Goal: Task Accomplishment & Management: Manage account settings

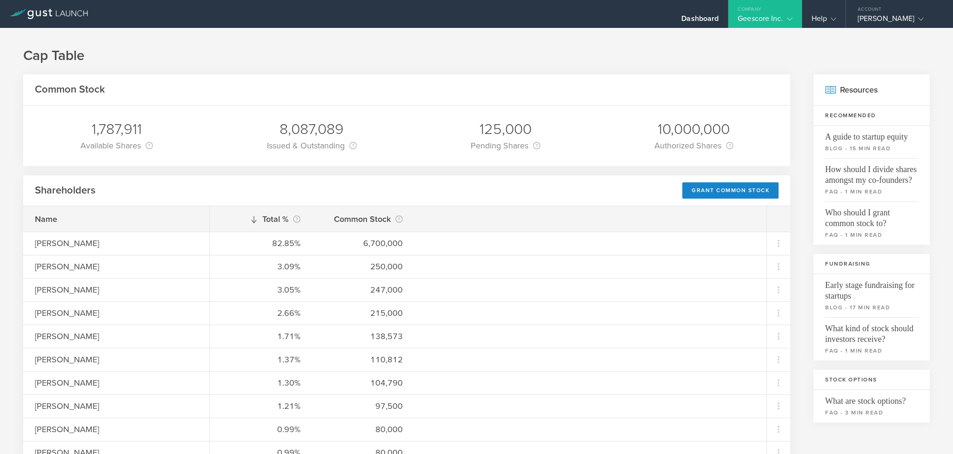
scroll to position [140, 0]
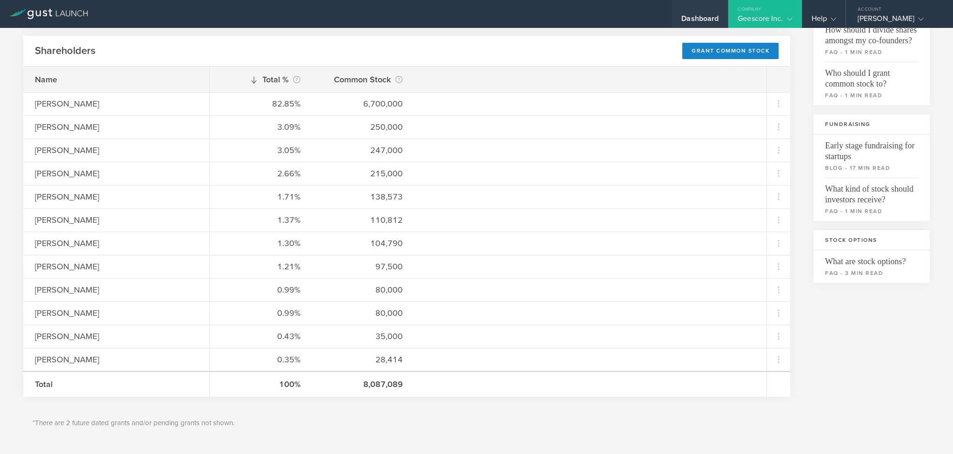
click at [687, 12] on div "Dashboard" at bounding box center [700, 14] width 56 height 28
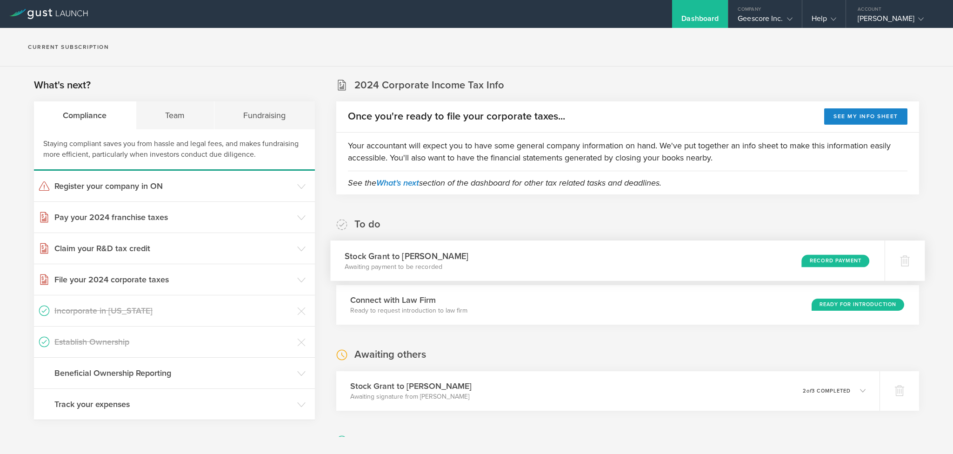
click at [817, 261] on div "Record Payment" at bounding box center [836, 261] width 68 height 13
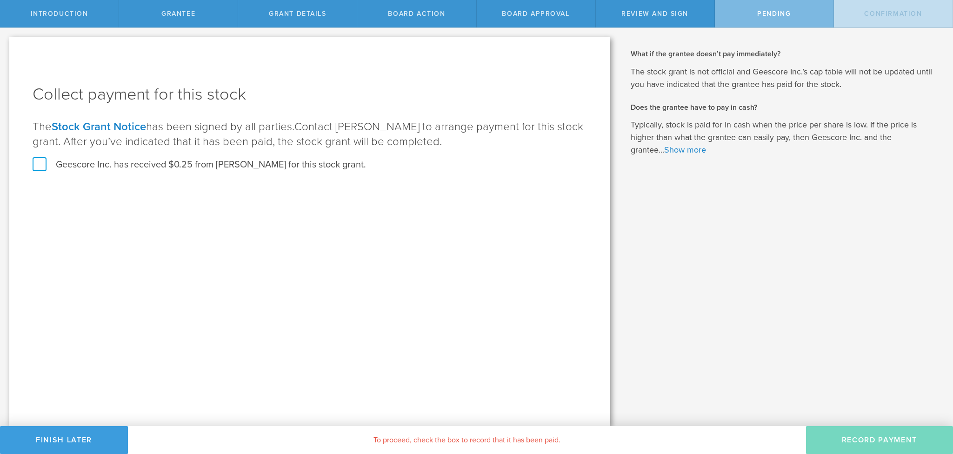
click at [43, 165] on label "Geescore Inc. has received $0.25 from Wasim Abbas for this stock grant." at bounding box center [200, 165] width 334 height 12
click at [0, 0] on input "Geescore Inc. has received $0.25 from Wasim Abbas for this stock grant." at bounding box center [0, 0] width 0 height 0
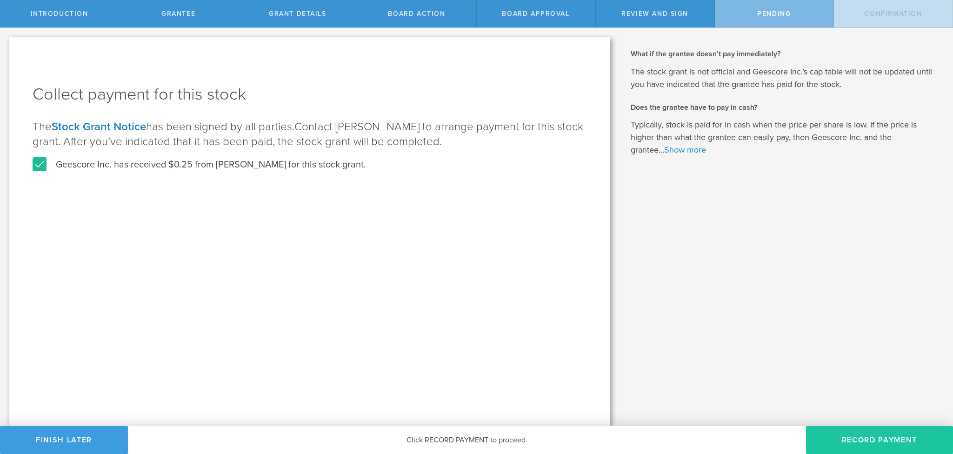
click at [858, 438] on button "Record Payment" at bounding box center [879, 440] width 147 height 28
